Goal: Task Accomplishment & Management: Complete application form

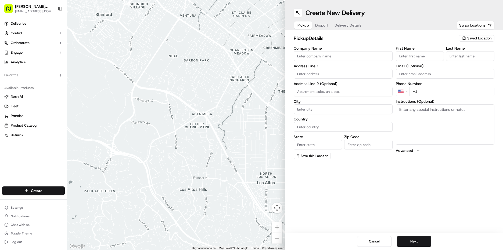
click at [481, 37] on span "Saved Location" at bounding box center [479, 38] width 24 height 5
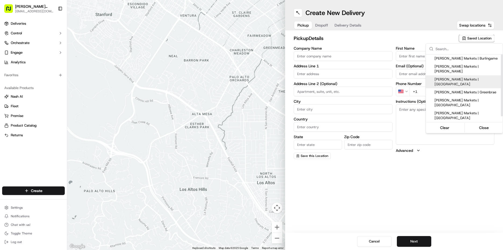
click at [466, 77] on span "[PERSON_NAME] Markets | [GEOGRAPHIC_DATA]" at bounding box center [467, 82] width 66 height 10
type input "[PERSON_NAME] Markets | [GEOGRAPHIC_DATA]"
type input "[STREET_ADDRESS][US_STATE]"
type input "[GEOGRAPHIC_DATA]"
type input "US"
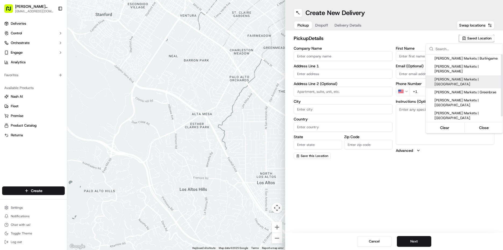
type input "CA"
type input "94115"
type input "Manager"
type input "[EMAIL_ADDRESS][DOMAIN_NAME]"
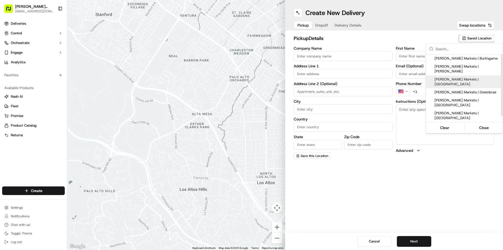
type input "[PHONE_NUMBER]"
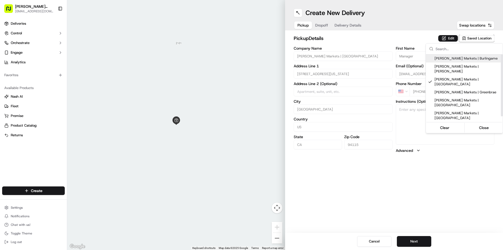
click at [448, 37] on html "[PERSON_NAME] Markets [EMAIL_ADDRESS][DOMAIN_NAME] Toggle Sidebar Deliveries Co…" at bounding box center [251, 125] width 503 height 250
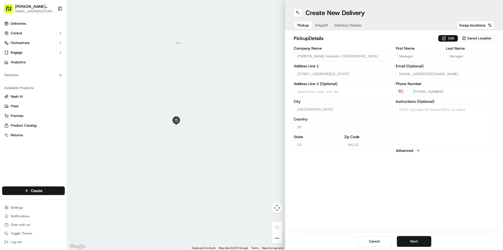
click at [450, 38] on button "Edit" at bounding box center [448, 38] width 20 height 6
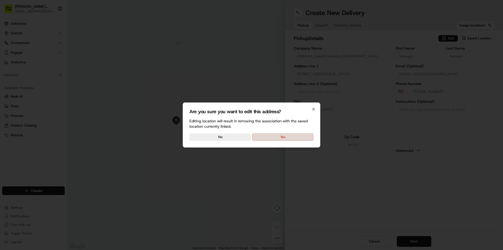
click at [300, 141] on button "Yes" at bounding box center [283, 138] width 62 height 8
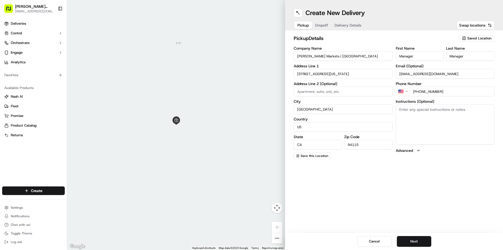
click at [410, 118] on textarea "Instructions (Optional)" at bounding box center [445, 124] width 99 height 40
type textarea "go to deli order #503 [PERSON_NAME]"
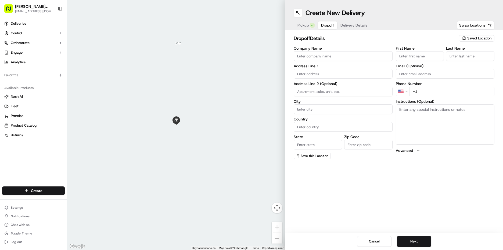
click at [325, 27] on span "Dropoff" at bounding box center [327, 25] width 13 height 5
click at [413, 56] on input "First Name" at bounding box center [420, 56] width 48 height 10
type input "[PERSON_NAME]"
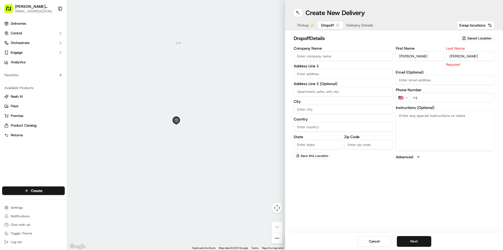
type input "[PERSON_NAME]"
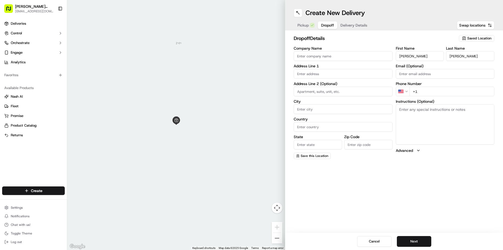
click at [449, 93] on input "+1" at bounding box center [451, 92] width 85 height 10
type input "[PHONE_NUMBER]"
click at [444, 124] on textarea "Instructions (Optional)" at bounding box center [445, 124] width 99 height 40
click at [428, 121] on textarea "Instructions (Optional)" at bounding box center [445, 124] width 99 height 40
paste textarea "Please pull into the white zone in front of the museum and call Devin [PHONE_NU…"
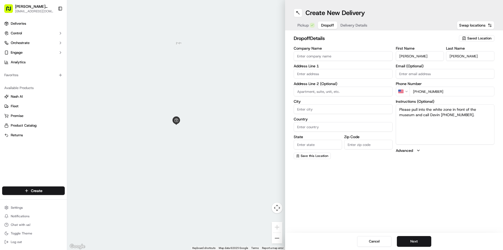
type textarea "Please pull into the white zone in front of the museum and call Devin [PHONE_NU…"
click at [319, 68] on div "Address Line 1" at bounding box center [343, 71] width 99 height 15
click at [340, 77] on input "text" at bounding box center [343, 74] width 99 height 10
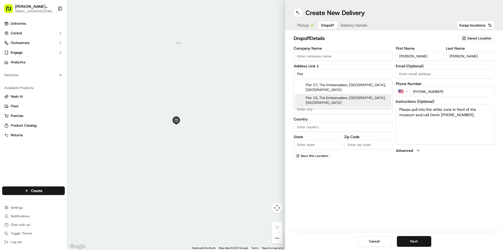
click at [317, 94] on div "Pier 15, The Embarcadero, [GEOGRAPHIC_DATA], [GEOGRAPHIC_DATA]" at bounding box center [343, 100] width 96 height 13
type input "Pier [GEOGRAPHIC_DATA], [GEOGRAPHIC_DATA]"
type input "[GEOGRAPHIC_DATA]"
type input "CA"
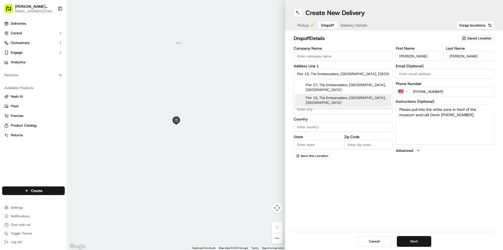
type input "94111"
type input "Pier 15"
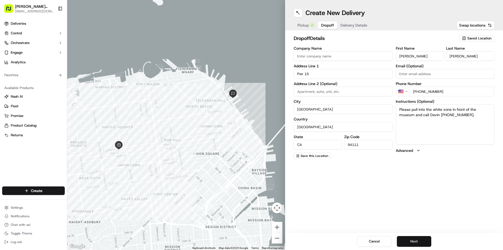
click at [416, 242] on button "Next" at bounding box center [414, 241] width 34 height 11
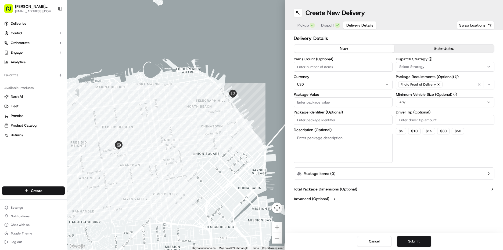
click at [447, 48] on button "scheduled" at bounding box center [444, 49] width 100 height 8
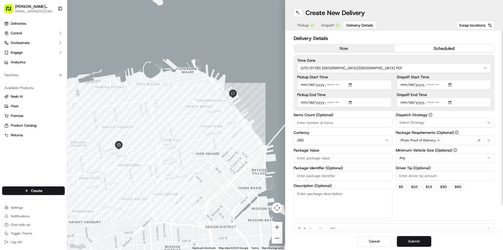
click at [304, 86] on input "Pickup Start Time" at bounding box center [344, 85] width 94 height 10
click at [309, 84] on input "Pickup Start Time" at bounding box center [344, 85] width 94 height 10
click at [327, 85] on input "Pickup Start Time" at bounding box center [344, 85] width 94 height 10
type input "[DATE]T15:00"
click at [305, 104] on input "Pickup End Time" at bounding box center [344, 103] width 94 height 10
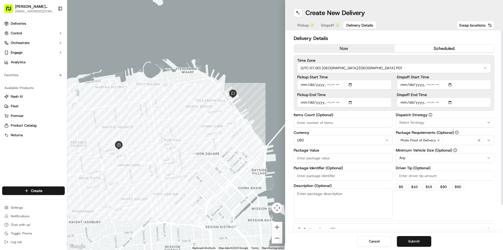
click at [327, 102] on input "Pickup End Time" at bounding box center [344, 103] width 94 height 10
type input "[DATE]T15:30"
click at [403, 84] on input "Dropoff Start Time" at bounding box center [444, 85] width 94 height 10
click at [426, 85] on input "Dropoff Start Time" at bounding box center [444, 85] width 94 height 10
type input "[DATE]T15:30"
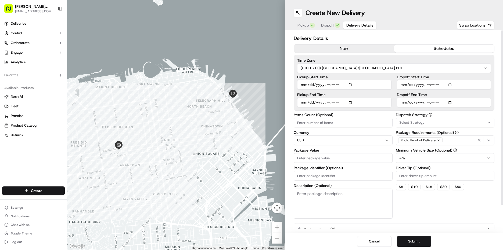
click at [403, 104] on input "Dropoff End Time" at bounding box center [444, 103] width 94 height 10
click at [426, 100] on input "Dropoff End Time" at bounding box center [444, 103] width 94 height 10
type input "[DATE]T16:00"
click at [452, 121] on div "Select Strategy" at bounding box center [445, 122] width 96 height 5
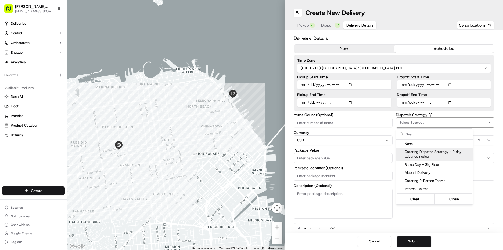
click at [441, 154] on span "Catering Dispatch Strategy - 2 day advance notice" at bounding box center [438, 155] width 66 height 10
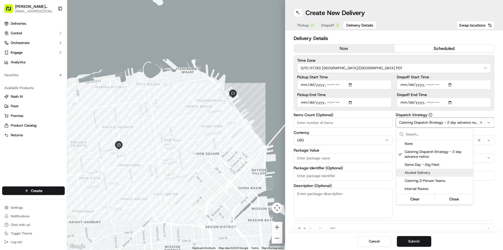
click at [485, 211] on html "[PERSON_NAME] Markets [EMAIL_ADDRESS][DOMAIN_NAME] Toggle Sidebar Deliveries Co…" at bounding box center [251, 125] width 503 height 250
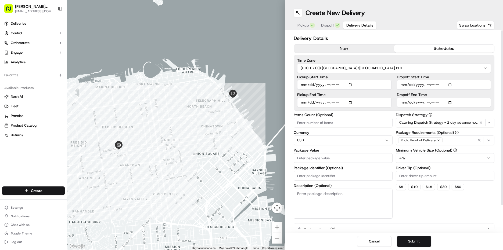
click at [417, 158] on html "[PERSON_NAME] Markets [EMAIL_ADDRESS][DOMAIN_NAME] Toggle Sidebar Deliveries Co…" at bounding box center [251, 125] width 503 height 250
click at [423, 158] on html "[PERSON_NAME] Markets [EMAIL_ADDRESS][DOMAIN_NAME] Toggle Sidebar Deliveries Co…" at bounding box center [251, 125] width 503 height 250
drag, startPoint x: 417, startPoint y: 209, endPoint x: 422, endPoint y: 175, distance: 33.9
click at [418, 207] on div "Dispatch Strategy Catering Dispatch Strategy - 2 day advance notice Package Req…" at bounding box center [445, 166] width 99 height 106
click at [422, 179] on input "Driver Tip (Optional)" at bounding box center [445, 176] width 99 height 10
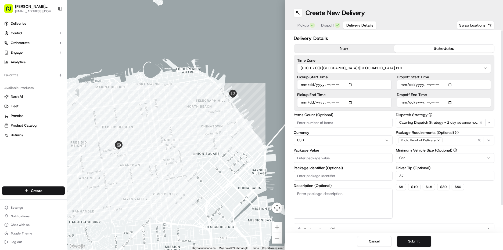
type input "37"
click at [300, 159] on input "Package Value" at bounding box center [343, 158] width 99 height 10
type input "330"
click at [419, 243] on button "Submit" at bounding box center [414, 241] width 34 height 11
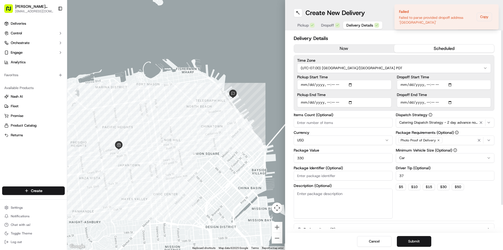
click at [324, 26] on span "Dropoff" at bounding box center [327, 25] width 13 height 5
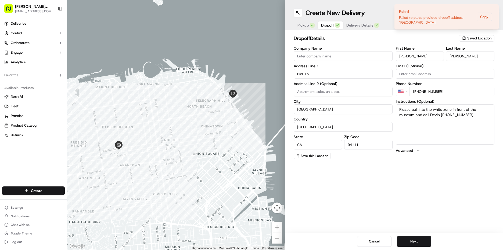
click at [324, 26] on span "Dropoff" at bounding box center [327, 25] width 13 height 5
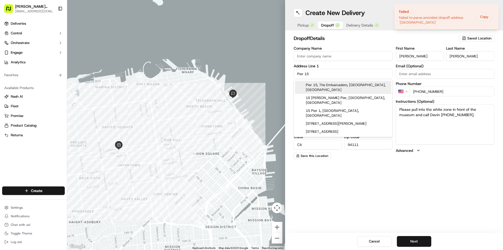
drag, startPoint x: 310, startPoint y: 74, endPoint x: 235, endPoint y: 67, distance: 76.1
click at [235, 67] on div "← Move left → Move right ↑ Move up ↓ Move down + Zoom in - Zoom out Home Jump l…" at bounding box center [285, 125] width 436 height 250
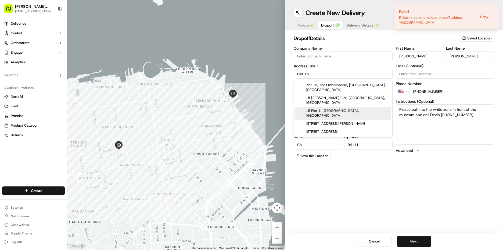
click at [324, 107] on div "15 Pier 1, [GEOGRAPHIC_DATA], [GEOGRAPHIC_DATA]" at bounding box center [343, 113] width 96 height 13
type input "[STREET_ADDRESS]"
type input "94105"
type input "[STREET_ADDRESS]"
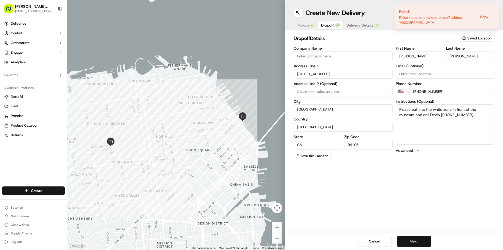
click at [422, 243] on button "Next" at bounding box center [414, 241] width 34 height 11
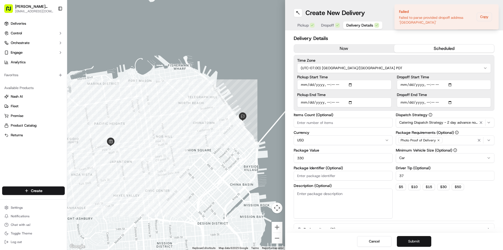
click at [422, 243] on button "Submit" at bounding box center [414, 241] width 34 height 11
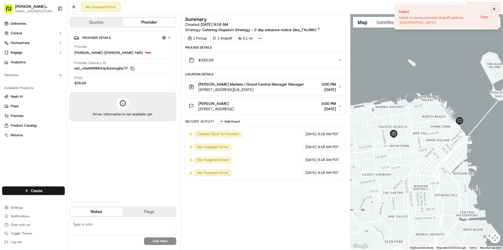
click at [496, 9] on icon "Notifications (F8)" at bounding box center [494, 9] width 4 height 4
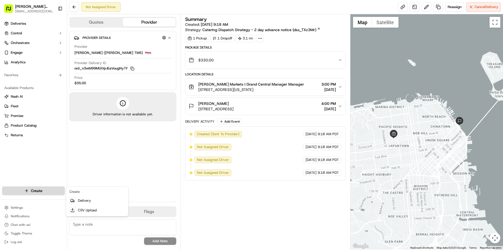
click at [42, 189] on html "[PERSON_NAME] Markets [EMAIL_ADDRESS][DOMAIN_NAME] Toggle Sidebar Deliveries Co…" at bounding box center [251, 125] width 503 height 250
click at [89, 200] on link "Delivery" at bounding box center [97, 201] width 60 height 10
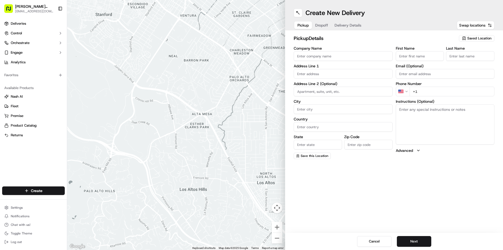
click at [477, 38] on span "Saved Location" at bounding box center [479, 38] width 24 height 5
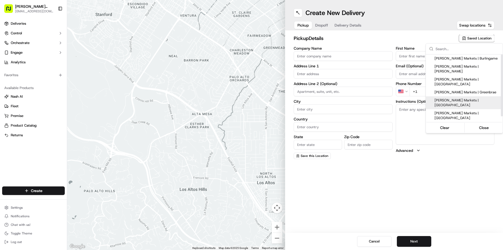
click at [465, 98] on span "[PERSON_NAME] Markets | [GEOGRAPHIC_DATA]" at bounding box center [467, 103] width 66 height 10
type input "[PERSON_NAME] Markets | [GEOGRAPHIC_DATA]"
type input "[STREET_ADDRESS][US_STATE]"
type input "[GEOGRAPHIC_DATA]"
type input "US"
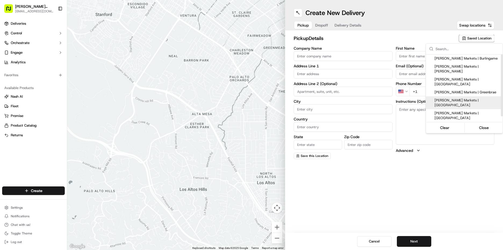
type input "CA"
type input "94306"
type input "Manager"
type input "[EMAIL_ADDRESS][DOMAIN_NAME]"
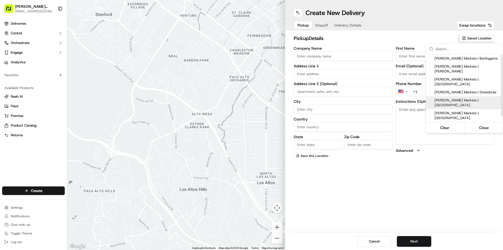
type input "[PHONE_NUMBER]"
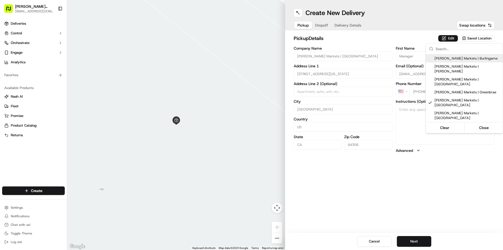
click at [448, 41] on html "[PERSON_NAME] Markets [EMAIL_ADDRESS][DOMAIN_NAME] Toggle Sidebar Deliveries Co…" at bounding box center [251, 125] width 503 height 250
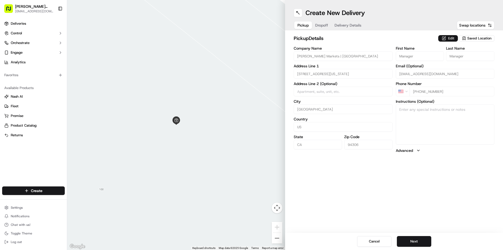
click at [449, 38] on button "Edit" at bounding box center [448, 38] width 20 height 6
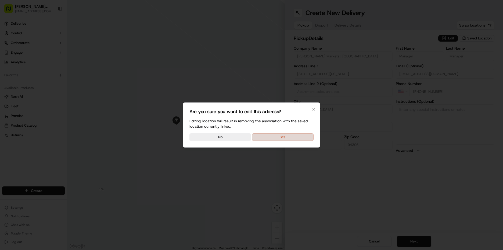
click at [293, 138] on button "Yes" at bounding box center [283, 138] width 62 height 8
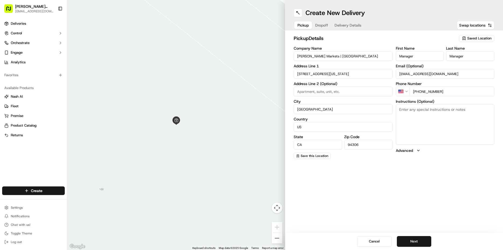
click at [421, 109] on textarea "Instructions (Optional)" at bounding box center [445, 124] width 99 height 40
type textarea "go to deli order #505 [PERSON_NAME]"
click at [408, 242] on button "Next" at bounding box center [414, 241] width 34 height 11
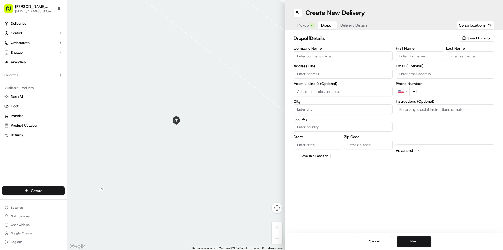
click at [422, 55] on input "First Name" at bounding box center [420, 56] width 48 height 10
type input "[PERSON_NAME]"
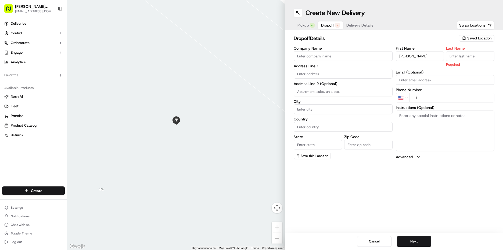
type input "M"
type input "[PERSON_NAME]"
click at [423, 99] on div "First Name [PERSON_NAME] Last Name [PERSON_NAME] Required Email (Optional) Phon…" at bounding box center [445, 102] width 99 height 113
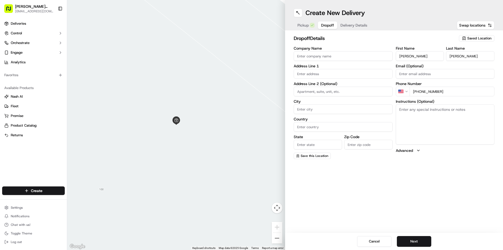
type input "[PHONE_NUMBER]"
click at [484, 113] on textarea "Instructions (Optional)" at bounding box center [445, 124] width 99 height 40
click at [439, 117] on textarea "Instructions (Optional)" at bounding box center [445, 124] width 99 height 40
type textarea "call when arrive"
click at [314, 76] on input "text" at bounding box center [343, 74] width 99 height 10
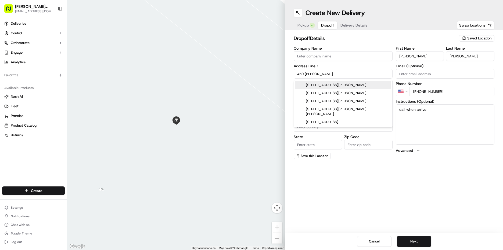
click at [348, 86] on div "[STREET_ADDRESS][PERSON_NAME]" at bounding box center [343, 85] width 96 height 8
type input "[STREET_ADDRESS][PERSON_NAME]"
type input "[GEOGRAPHIC_DATA]"
type input "CA"
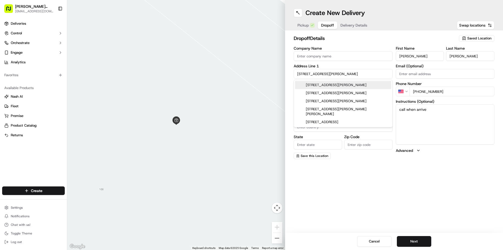
type input "94107"
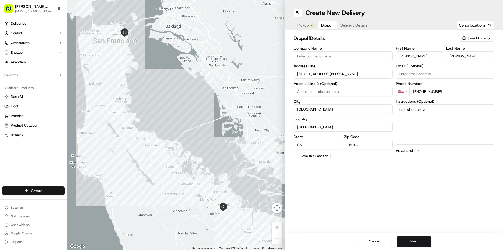
click at [351, 71] on input "[STREET_ADDRESS][PERSON_NAME]" at bounding box center [343, 74] width 99 height 10
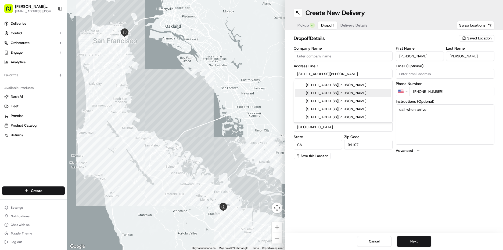
click at [352, 94] on div "[STREET_ADDRESS][PERSON_NAME]" at bounding box center [343, 93] width 96 height 8
type input "[STREET_ADDRESS][PERSON_NAME]"
type input "[GEOGRAPHIC_DATA]"
type input "94301"
type input "[STREET_ADDRESS][PERSON_NAME]"
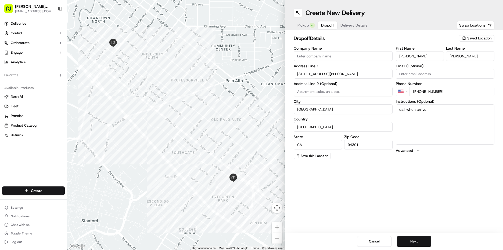
click at [410, 240] on button "Next" at bounding box center [414, 241] width 34 height 11
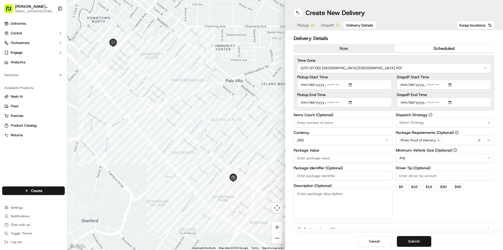
click at [431, 49] on button "scheduled" at bounding box center [444, 49] width 100 height 8
click at [301, 85] on input "Pickup Start Time" at bounding box center [344, 85] width 94 height 10
click at [329, 86] on input "Pickup Start Time" at bounding box center [344, 85] width 94 height 10
click at [327, 84] on input "Pickup Start Time" at bounding box center [344, 85] width 94 height 10
click at [302, 86] on input "Pickup Start Time" at bounding box center [344, 85] width 94 height 10
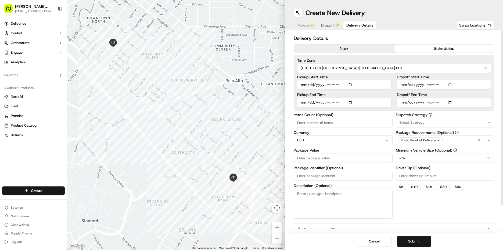
click at [302, 86] on input "Pickup Start Time" at bounding box center [344, 85] width 94 height 10
click at [330, 85] on input "Pickup Start Time" at bounding box center [344, 85] width 94 height 10
click at [326, 85] on input "Pickup Start Time" at bounding box center [344, 85] width 94 height 10
type input "[DATE]T14:10"
click at [304, 104] on input "Pickup End Time" at bounding box center [344, 103] width 94 height 10
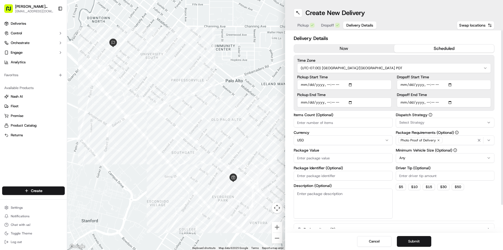
click at [328, 103] on input "Pickup End Time" at bounding box center [344, 103] width 94 height 10
type input "[DATE]T14:40"
click at [403, 87] on input "Dropoff Start Time" at bounding box center [444, 85] width 94 height 10
click at [426, 85] on input "Dropoff Start Time" at bounding box center [444, 85] width 94 height 10
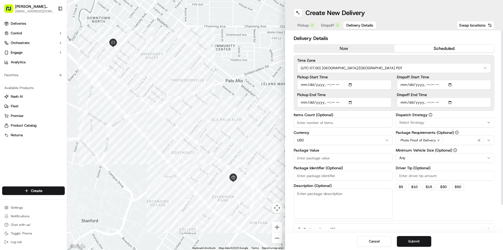
type input "[DATE]T14:30"
click at [403, 104] on input "Dropoff End Time" at bounding box center [444, 103] width 94 height 10
click at [426, 101] on input "Dropoff End Time" at bounding box center [444, 103] width 94 height 10
type input "[DATE]T15:00"
click at [433, 118] on div "Dispatch Strategy Select Strategy" at bounding box center [445, 120] width 99 height 15
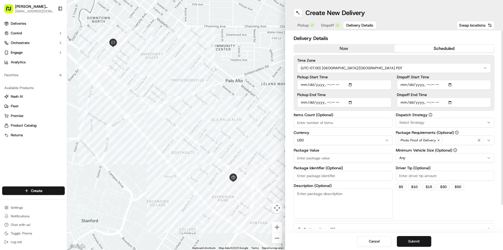
click at [431, 126] on button "Select Strategy" at bounding box center [445, 123] width 99 height 10
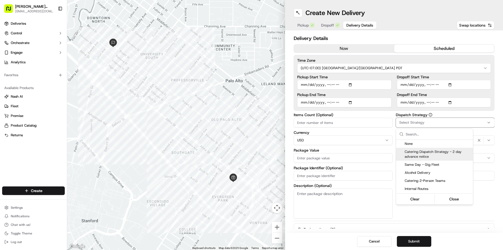
click at [431, 153] on span "Catering Dispatch Strategy - 2 day advance notice" at bounding box center [438, 155] width 66 height 10
click at [489, 189] on html "[PERSON_NAME] Markets [EMAIL_ADDRESS][DOMAIN_NAME] Toggle Sidebar Deliveries Co…" at bounding box center [251, 125] width 503 height 250
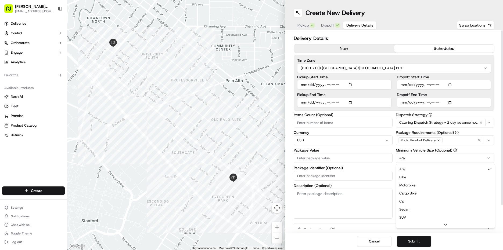
click at [430, 154] on html "[PERSON_NAME] Markets [EMAIL_ADDRESS][DOMAIN_NAME] Toggle Sidebar Deliveries Co…" at bounding box center [251, 125] width 503 height 250
click at [421, 176] on input "Driver Tip (Optional)" at bounding box center [445, 176] width 99 height 10
click at [323, 158] on input "Package Value" at bounding box center [343, 158] width 99 height 10
type input "440"
click at [421, 242] on button "Submit" at bounding box center [414, 241] width 34 height 11
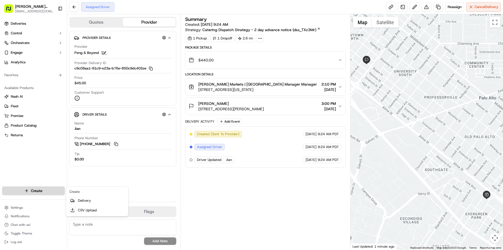
click at [39, 192] on html "[PERSON_NAME] Markets [EMAIL_ADDRESS][DOMAIN_NAME] Toggle Sidebar Deliveries Co…" at bounding box center [251, 125] width 503 height 250
click at [92, 201] on link "Delivery" at bounding box center [97, 201] width 60 height 10
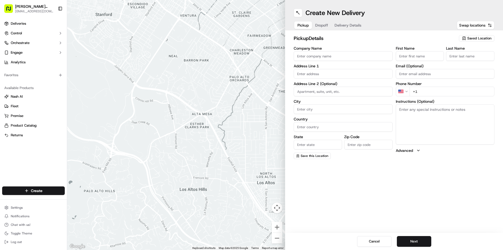
click at [476, 38] on span "Saved Location" at bounding box center [479, 38] width 24 height 5
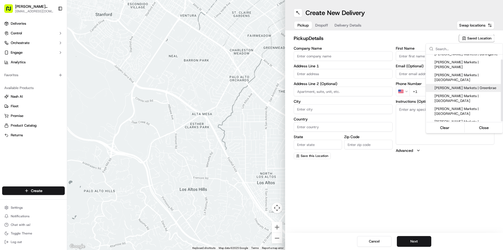
scroll to position [5, 0]
click at [473, 139] on span "[PERSON_NAME] Markets | [GEOGRAPHIC_DATA]" at bounding box center [467, 144] width 66 height 10
type input "[PERSON_NAME] Markets | [GEOGRAPHIC_DATA]"
type input "635 Portola Dr"
type input "[GEOGRAPHIC_DATA]"
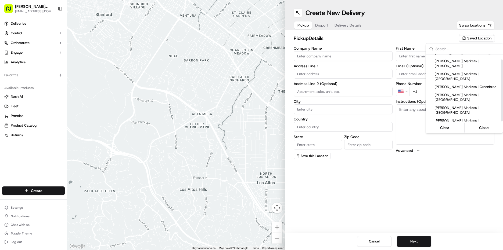
type input "US"
type input "CA"
type input "94127"
type input "Manager"
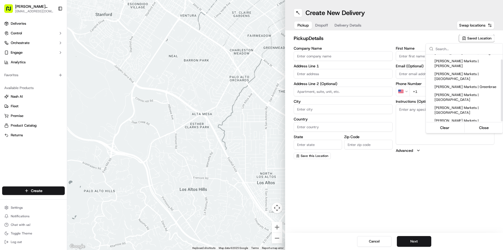
type input "[EMAIL_ADDRESS][DOMAIN_NAME]"
type input "[PHONE_NUMBER]"
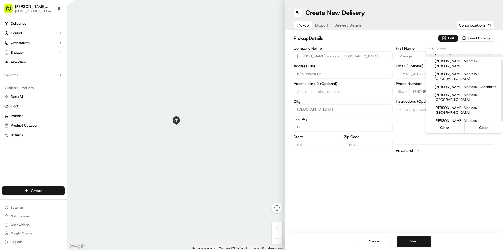
click at [453, 39] on html "[PERSON_NAME] Markets [EMAIL_ADDRESS][DOMAIN_NAME] Toggle Sidebar Deliveries Co…" at bounding box center [251, 125] width 503 height 250
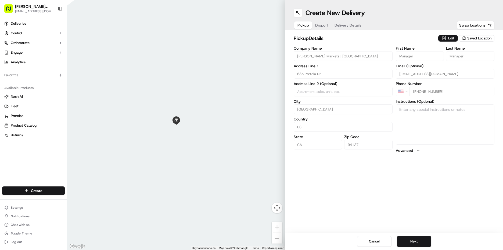
click at [453, 39] on button "Edit" at bounding box center [448, 38] width 20 height 6
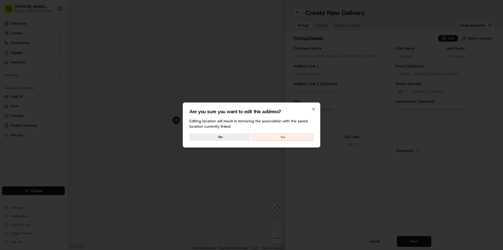
click at [282, 139] on button "Yes" at bounding box center [283, 138] width 62 height 8
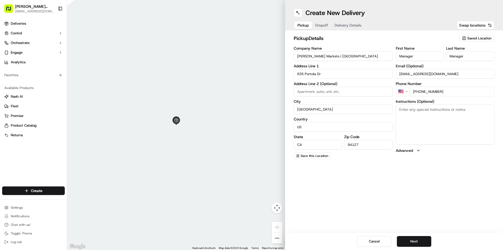
click at [408, 122] on textarea "Instructions (Optional)" at bounding box center [445, 124] width 99 height 40
type textarea "go to deli order #513 [PERSON_NAME]"
click at [416, 239] on button "Next" at bounding box center [414, 241] width 34 height 11
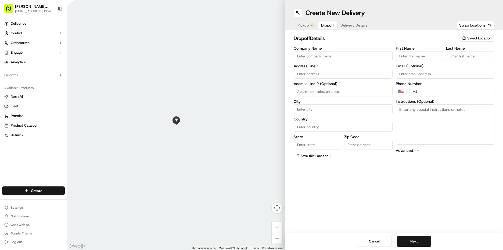
click at [406, 58] on input "First Name" at bounding box center [420, 56] width 48 height 10
type input "[PERSON_NAME]"
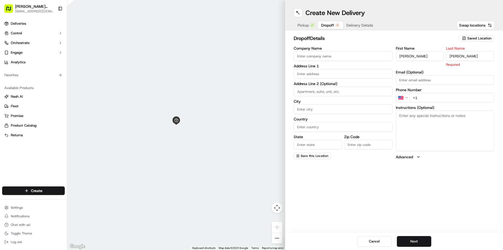
type input "[PERSON_NAME]"
click at [421, 135] on textarea "Instructions (Optional)" at bounding box center [445, 131] width 99 height 40
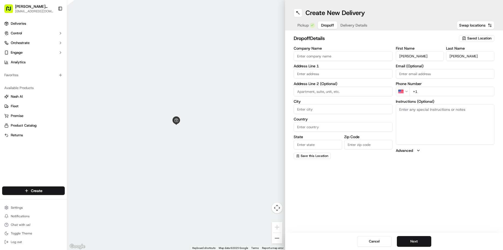
click at [430, 91] on input "+1" at bounding box center [451, 92] width 85 height 10
type input "[PHONE_NUMBER]"
click at [450, 112] on textarea "Instructions (Optional)" at bounding box center [445, 124] width 99 height 40
type textarea "call when arrive"
click at [313, 74] on input "text" at bounding box center [343, 74] width 99 height 10
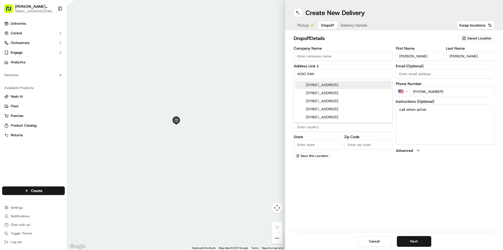
click at [336, 84] on div "[STREET_ADDRESS]" at bounding box center [343, 85] width 96 height 8
type input "[STREET_ADDRESS]"
type input "[GEOGRAPHIC_DATA]"
type input "CA"
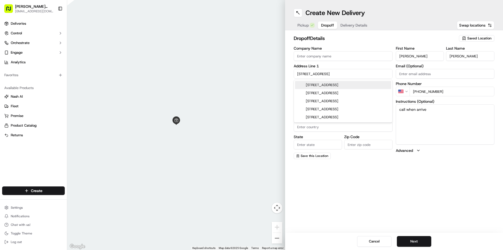
type input "94114"
type input "[STREET_ADDRESS]"
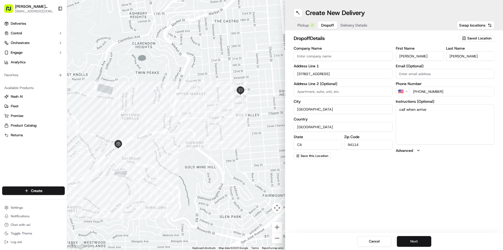
click at [411, 239] on button "Next" at bounding box center [414, 241] width 34 height 11
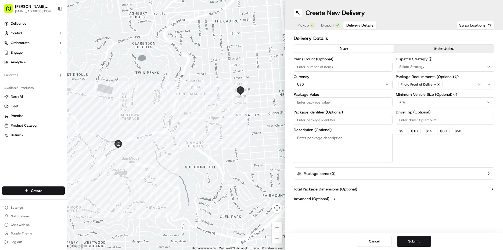
click at [423, 52] on button "scheduled" at bounding box center [444, 49] width 100 height 8
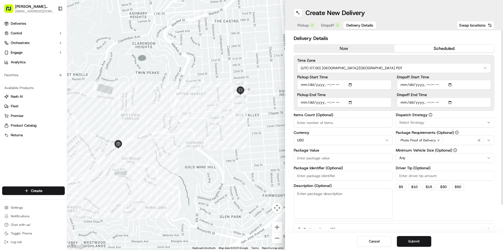
click at [304, 85] on input "Pickup Start Time" at bounding box center [344, 85] width 94 height 10
click at [326, 85] on input "Pickup Start Time" at bounding box center [344, 85] width 94 height 10
type input "[DATE]T08:45"
click at [306, 104] on input "Pickup End Time" at bounding box center [344, 103] width 94 height 10
click at [327, 102] on input "Pickup End Time" at bounding box center [344, 103] width 94 height 10
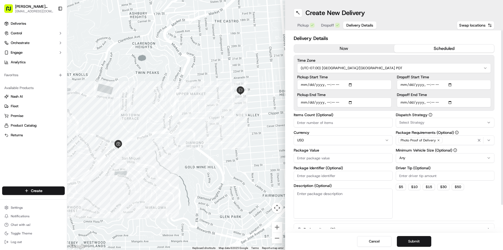
type input "[DATE]T09:15"
click at [402, 86] on input "Dropoff Start Time" at bounding box center [444, 85] width 94 height 10
click at [426, 84] on input "Dropoff Start Time" at bounding box center [444, 85] width 94 height 10
type input "[DATE]T09:00"
click at [402, 101] on input "Dropoff End Time" at bounding box center [444, 103] width 94 height 10
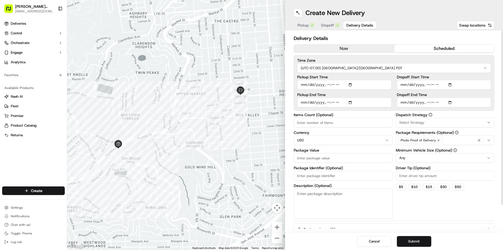
click at [427, 102] on input "Dropoff End Time" at bounding box center [444, 103] width 94 height 10
click at [421, 122] on span "Select Strategy" at bounding box center [411, 122] width 25 height 5
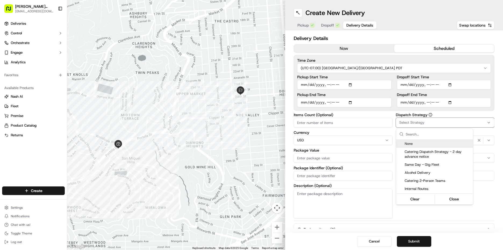
click at [403, 103] on html "[PERSON_NAME] Markets [EMAIL_ADDRESS][DOMAIN_NAME] Toggle Sidebar Deliveries Co…" at bounding box center [251, 125] width 503 height 250
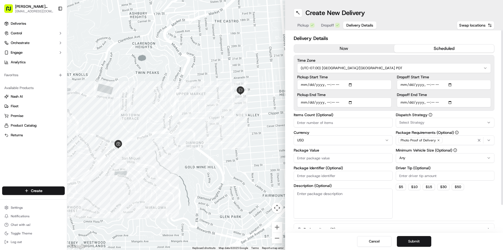
click at [403, 103] on input "Dropoff End Time" at bounding box center [444, 103] width 94 height 10
click at [426, 103] on input "Dropoff End Time" at bounding box center [444, 103] width 94 height 10
type input "[DATE]T09:30"
click at [403, 124] on span "Select Strategy" at bounding box center [411, 122] width 25 height 5
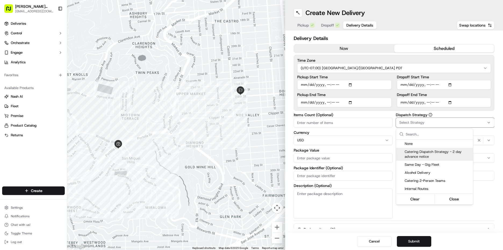
click at [413, 157] on span "Catering Dispatch Strategy - 2 day advance notice" at bounding box center [438, 155] width 66 height 10
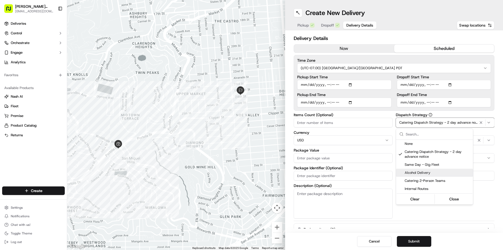
click at [481, 192] on html "[PERSON_NAME] Markets [EMAIL_ADDRESS][DOMAIN_NAME] Toggle Sidebar Deliveries Co…" at bounding box center [251, 125] width 503 height 250
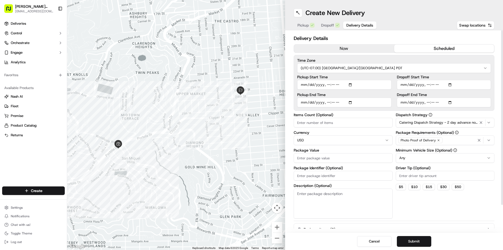
click at [420, 157] on html "[PERSON_NAME] Markets [EMAIL_ADDRESS][DOMAIN_NAME] Toggle Sidebar Deliveries Co…" at bounding box center [251, 125] width 503 height 250
click at [416, 172] on input "Driver Tip (Optional)" at bounding box center [445, 176] width 99 height 10
type input "20"
click at [317, 159] on input "Package Value" at bounding box center [343, 158] width 99 height 10
type input "295"
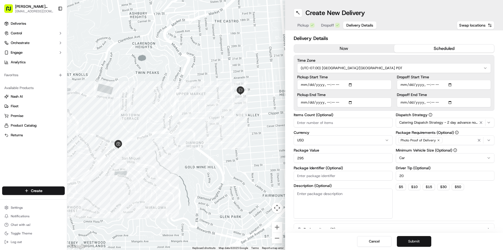
click at [409, 243] on button "Submit" at bounding box center [414, 241] width 34 height 11
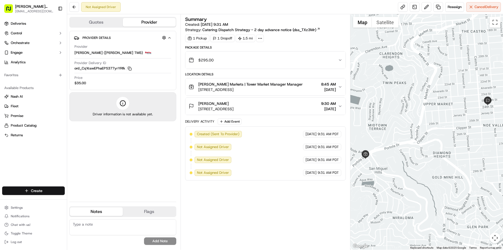
click at [29, 189] on html "[PERSON_NAME] Markets [EMAIL_ADDRESS][DOMAIN_NAME] Toggle Sidebar Deliveries Co…" at bounding box center [251, 125] width 503 height 250
click at [102, 199] on link "Delivery" at bounding box center [97, 201] width 60 height 10
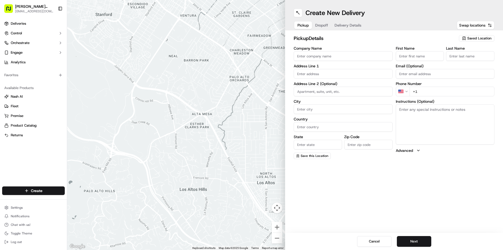
click at [481, 38] on span "Saved Location" at bounding box center [479, 38] width 24 height 5
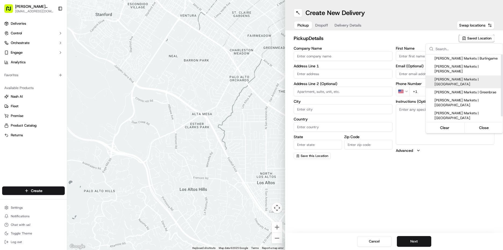
click at [461, 77] on div "[PERSON_NAME] Markets | [GEOGRAPHIC_DATA]" at bounding box center [464, 81] width 77 height 13
type input "[PERSON_NAME] Markets | [GEOGRAPHIC_DATA]"
type input "[STREET_ADDRESS][US_STATE]"
type input "[GEOGRAPHIC_DATA]"
type input "US"
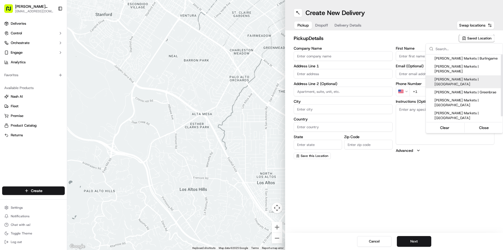
type input "CA"
type input "94115"
type input "Manager"
type input "[EMAIL_ADDRESS][DOMAIN_NAME]"
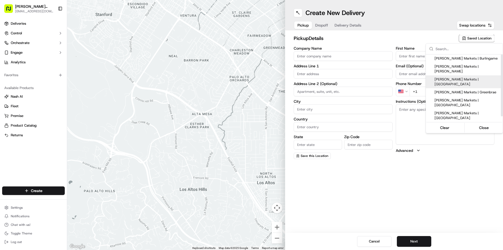
type input "[PHONE_NUMBER]"
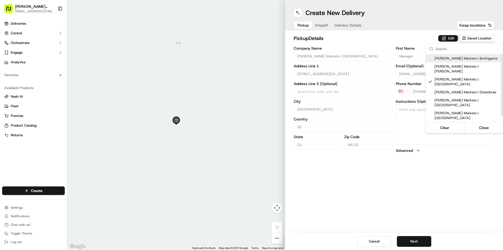
click at [448, 37] on html "[PERSON_NAME] Markets [EMAIL_ADDRESS][DOMAIN_NAME] Toggle Sidebar Deliveries Co…" at bounding box center [251, 125] width 503 height 250
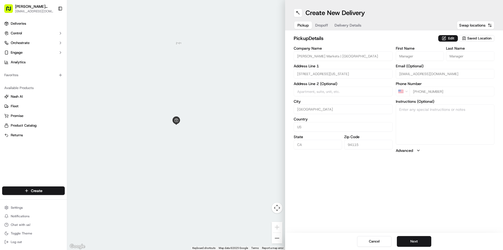
click at [448, 37] on button "Edit" at bounding box center [448, 38] width 20 height 6
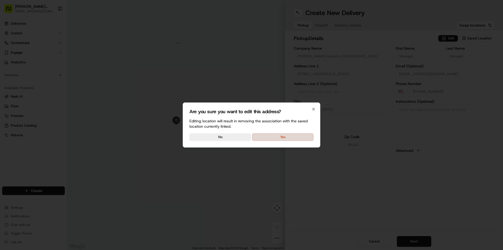
click at [291, 138] on button "Yes" at bounding box center [283, 138] width 62 height 8
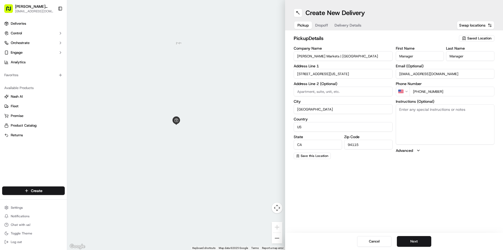
click at [423, 111] on textarea "Instructions (Optional)" at bounding box center [445, 124] width 99 height 40
type textarea "go to deli order #517 [PERSON_NAME]"
click at [414, 243] on button "Next" at bounding box center [414, 241] width 34 height 11
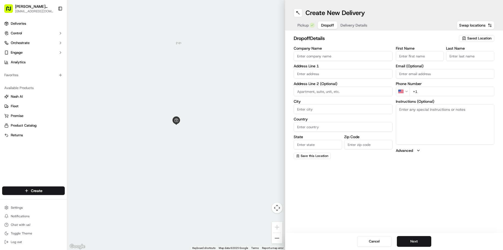
click at [417, 56] on input "First Name" at bounding box center [420, 56] width 48 height 10
type input "[PERSON_NAME]"
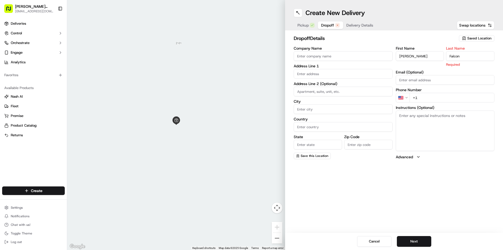
type input "Falcon"
click at [432, 96] on input "+1" at bounding box center [451, 98] width 85 height 10
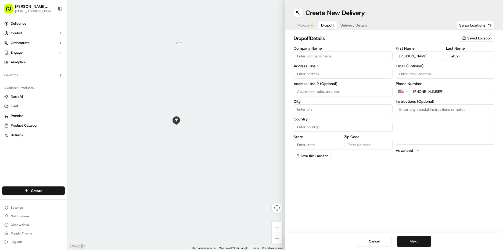
type input "[PHONE_NUMBER]"
click at [440, 121] on textarea "Instructions (Optional)" at bounding box center [445, 124] width 99 height 40
click at [437, 110] on textarea "Instructions (Optional)" at bounding box center [445, 124] width 99 height 40
type textarea "call when arrive"
click at [316, 78] on input "text" at bounding box center [343, 74] width 99 height 10
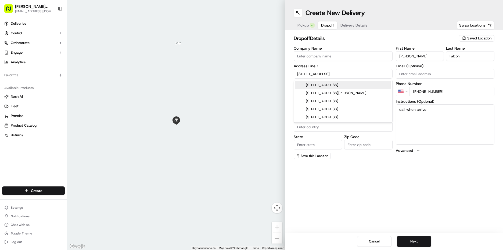
click at [334, 87] on div "[STREET_ADDRESS]" at bounding box center [343, 85] width 96 height 8
type input "[STREET_ADDRESS]"
type input "[GEOGRAPHIC_DATA]"
type input "CA"
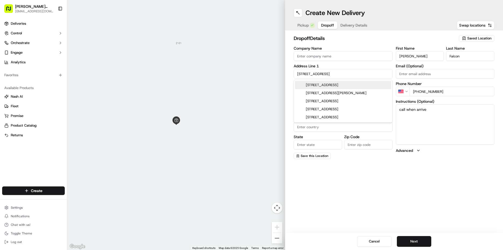
type input "94123"
type input "[STREET_ADDRESS]"
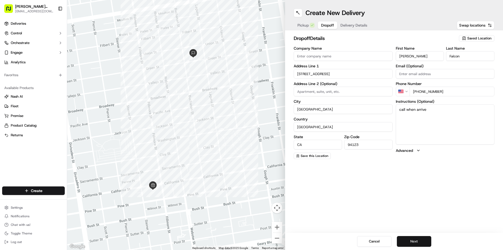
click at [426, 242] on button "Next" at bounding box center [414, 241] width 34 height 11
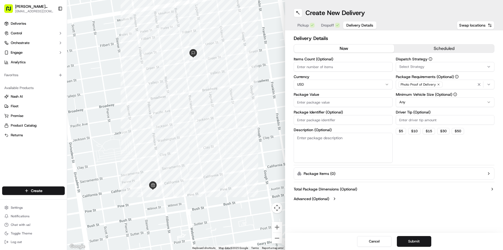
click at [437, 52] on button "scheduled" at bounding box center [444, 49] width 100 height 8
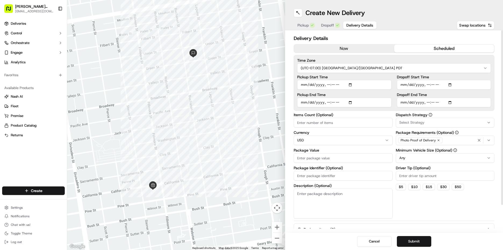
click at [303, 86] on input "Pickup Start Time" at bounding box center [344, 85] width 94 height 10
drag, startPoint x: 259, startPoint y: 67, endPoint x: 323, endPoint y: 106, distance: 75.1
click at [323, 106] on div "← Move left → Move right ↑ Move up ↓ Move down + Zoom in - Zoom out Home Jump l…" at bounding box center [285, 125] width 436 height 250
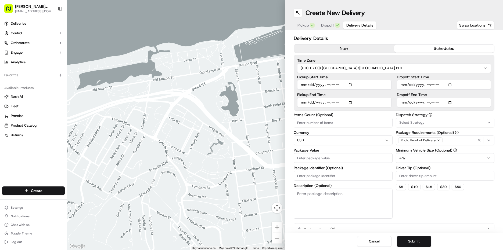
click at [262, 156] on div at bounding box center [176, 125] width 218 height 250
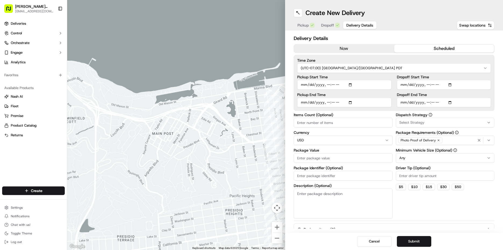
drag, startPoint x: 218, startPoint y: 166, endPoint x: 206, endPoint y: 25, distance: 141.9
click at [206, 25] on div at bounding box center [176, 125] width 218 height 250
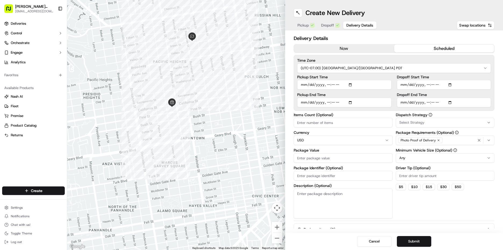
drag, startPoint x: 211, startPoint y: 89, endPoint x: 67, endPoint y: 138, distance: 152.7
click at [67, 138] on div "[PERSON_NAME] Markets [EMAIL_ADDRESS][DOMAIN_NAME] Toggle Sidebar Deliveries Co…" at bounding box center [251, 125] width 503 height 250
click at [304, 83] on input "Pickup Start Time" at bounding box center [344, 85] width 94 height 10
click at [325, 85] on input "Pickup Start Time" at bounding box center [344, 85] width 94 height 10
click at [332, 84] on input "Pickup Start Time" at bounding box center [344, 85] width 94 height 10
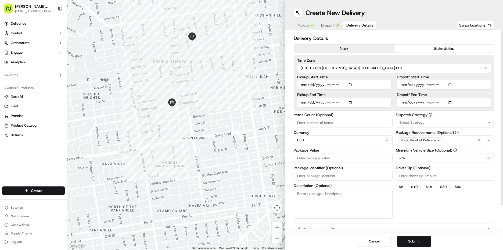
type input "[DATE]T15:50"
click at [308, 103] on input "Pickup End Time" at bounding box center [344, 103] width 94 height 10
click at [318, 101] on input "Pickup End Time" at bounding box center [344, 103] width 94 height 10
click at [315, 102] on input "Pickup End Time" at bounding box center [344, 103] width 94 height 10
click at [320, 105] on input "Pickup End Time" at bounding box center [344, 103] width 94 height 10
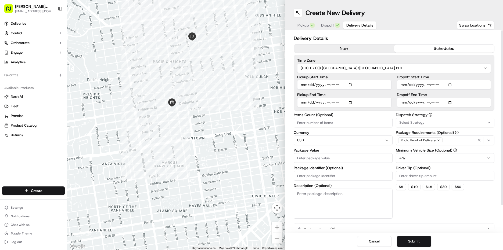
click at [321, 102] on input "Pickup End Time" at bounding box center [344, 103] width 94 height 10
click at [336, 105] on input "Pickup End Time" at bounding box center [344, 103] width 94 height 10
click at [312, 103] on input "Pickup End Time" at bounding box center [344, 103] width 94 height 10
click at [320, 104] on input "Pickup End Time" at bounding box center [344, 103] width 94 height 10
click at [325, 104] on input "Pickup End Time" at bounding box center [344, 103] width 94 height 10
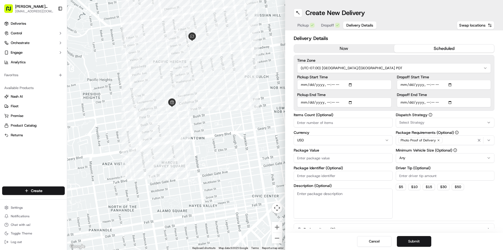
type input "[DATE]T16:20"
click at [402, 84] on input "Dropoff Start Time" at bounding box center [444, 85] width 94 height 10
click at [426, 86] on input "Dropoff Start Time" at bounding box center [444, 85] width 94 height 10
type input "[DATE]T16:00"
click at [403, 104] on input "Dropoff End Time" at bounding box center [444, 103] width 94 height 10
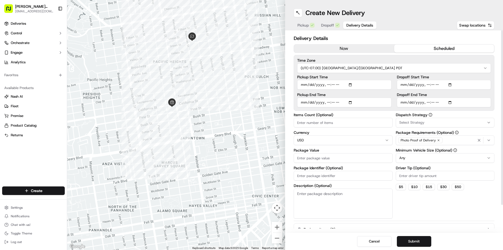
click at [427, 103] on input "Dropoff End Time" at bounding box center [444, 103] width 94 height 10
type input "[DATE]T16:30"
click at [437, 122] on div "Select Strategy" at bounding box center [445, 122] width 96 height 5
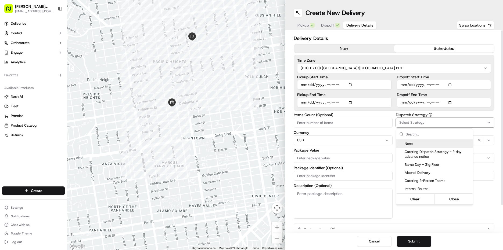
click at [437, 122] on html "[PERSON_NAME] Markets [EMAIL_ADDRESS][DOMAIN_NAME] Toggle Sidebar Deliveries Co…" at bounding box center [251, 125] width 503 height 250
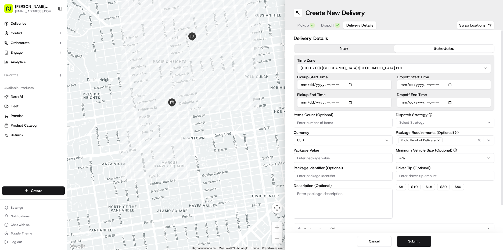
click at [437, 123] on div "Select Strategy" at bounding box center [445, 122] width 96 height 5
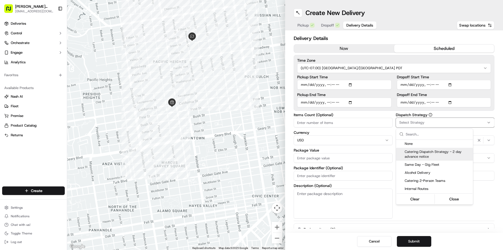
click at [429, 152] on span "Catering Dispatch Strategy - 2 day advance notice" at bounding box center [438, 155] width 66 height 10
click at [478, 191] on html "[PERSON_NAME] Markets [EMAIL_ADDRESS][DOMAIN_NAME] Toggle Sidebar Deliveries Co…" at bounding box center [251, 125] width 503 height 250
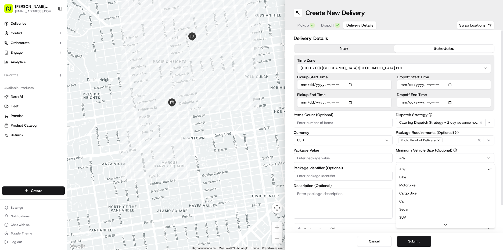
click at [436, 159] on html "[PERSON_NAME] Markets [EMAIL_ADDRESS][DOMAIN_NAME] Toggle Sidebar Deliveries Co…" at bounding box center [251, 125] width 503 height 250
click at [433, 175] on input "Driver Tip (Optional)" at bounding box center [445, 176] width 99 height 10
type input "10"
click at [302, 156] on input "Package Value" at bounding box center [343, 158] width 99 height 10
type input "318"
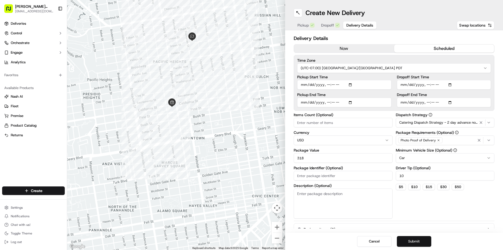
click at [415, 241] on button "Submit" at bounding box center [414, 241] width 34 height 11
